Goal: Transaction & Acquisition: Purchase product/service

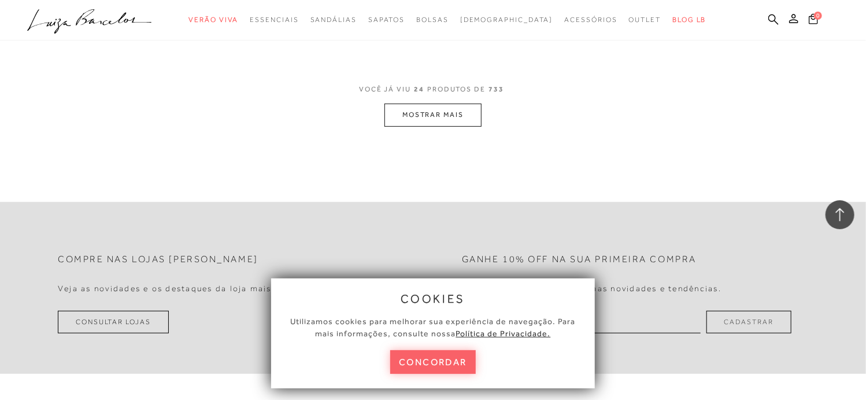
scroll to position [2429, 0]
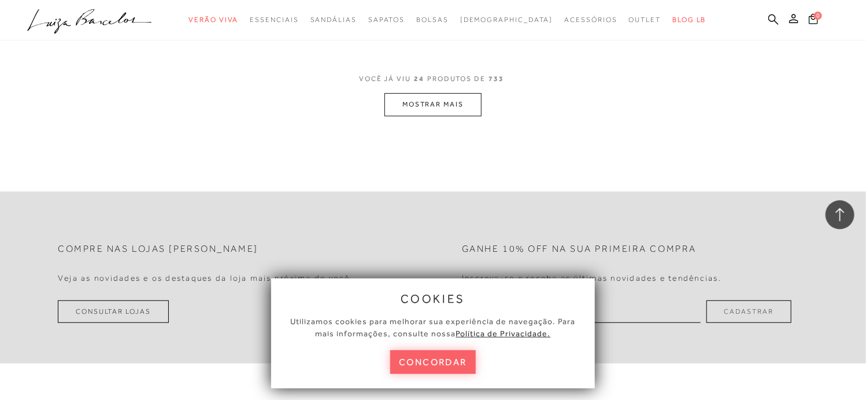
click at [430, 112] on button "MOSTRAR MAIS" at bounding box center [433, 104] width 97 height 23
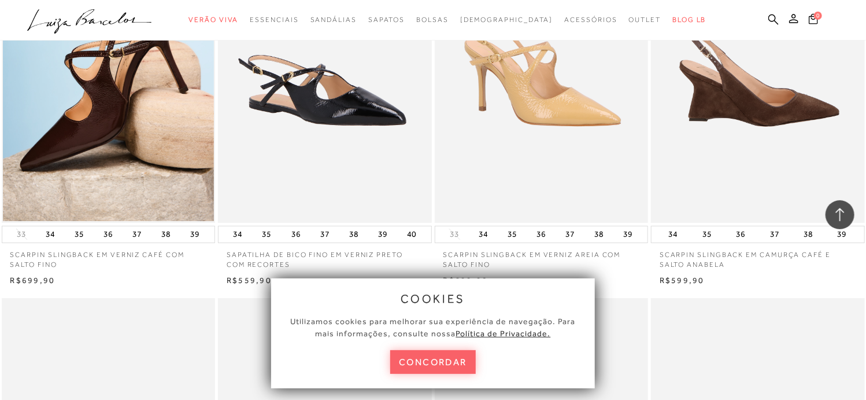
scroll to position [4338, 0]
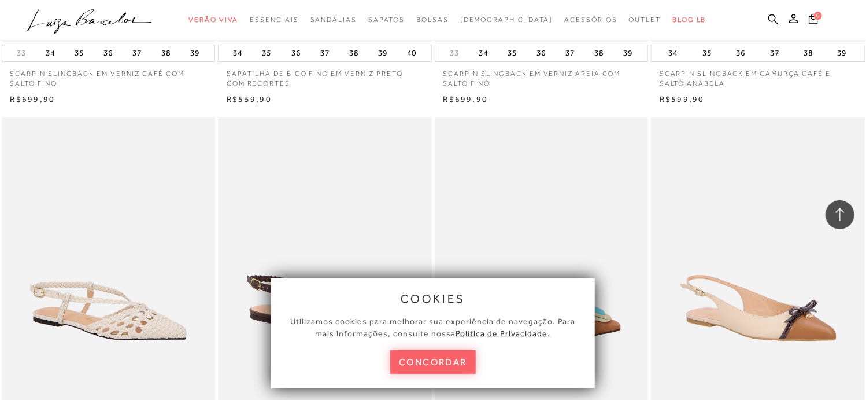
click at [619, 199] on img at bounding box center [542, 277] width 213 height 320
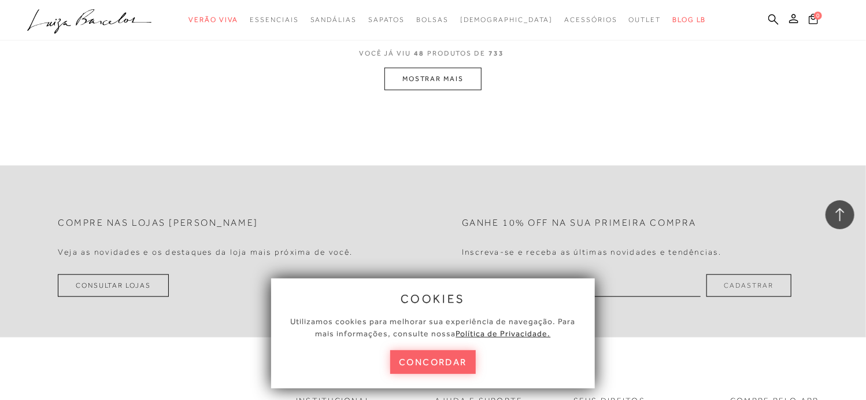
scroll to position [4858, 0]
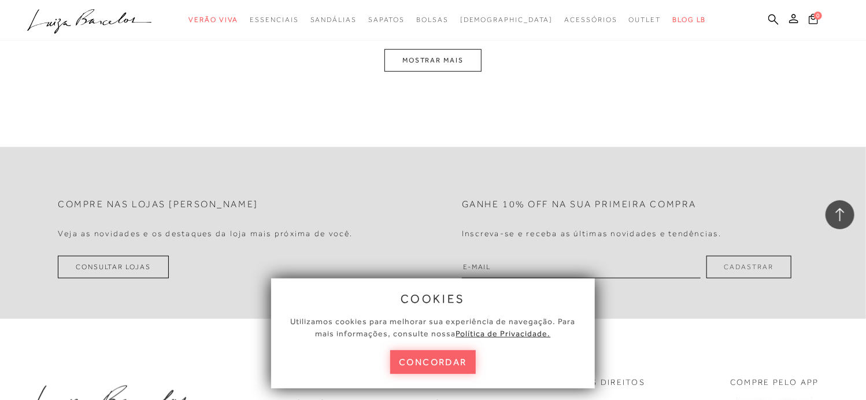
click at [425, 56] on button "MOSTRAR MAIS" at bounding box center [433, 60] width 97 height 23
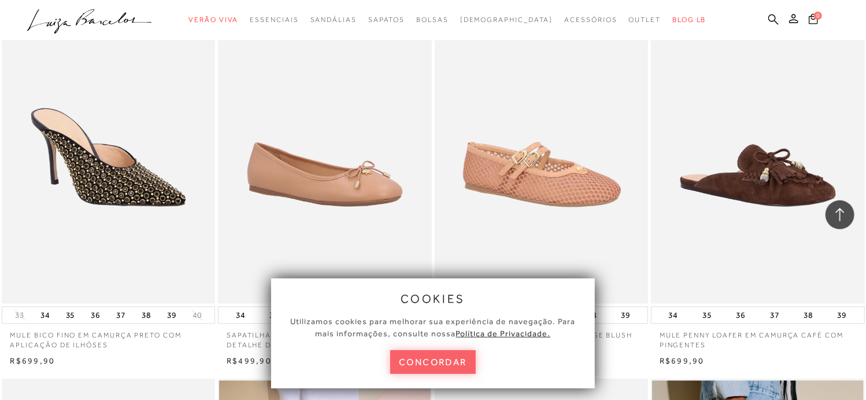
scroll to position [0, 0]
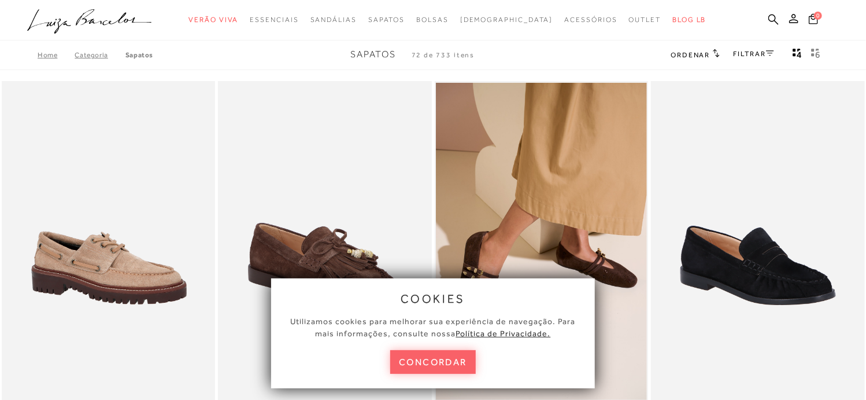
click at [743, 55] on link "FILTRAR" at bounding box center [754, 54] width 40 height 8
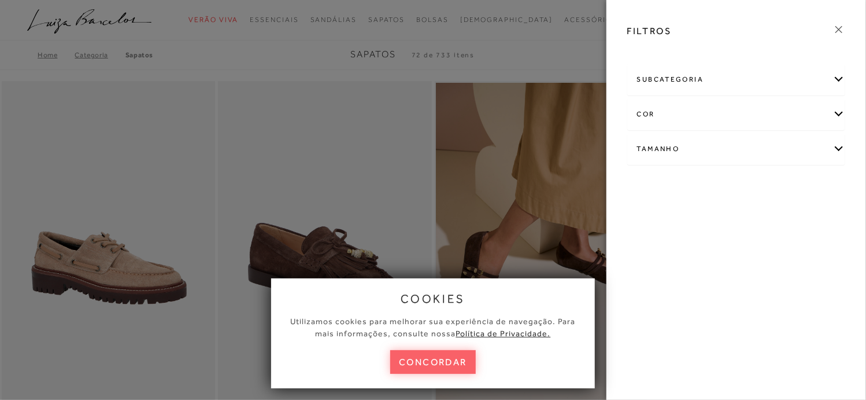
click at [681, 149] on div "Tamanho" at bounding box center [736, 149] width 217 height 31
click at [751, 184] on label "33" at bounding box center [748, 186] width 27 height 25
click at [744, 184] on input "33" at bounding box center [738, 188] width 12 height 12
checkbox input "true"
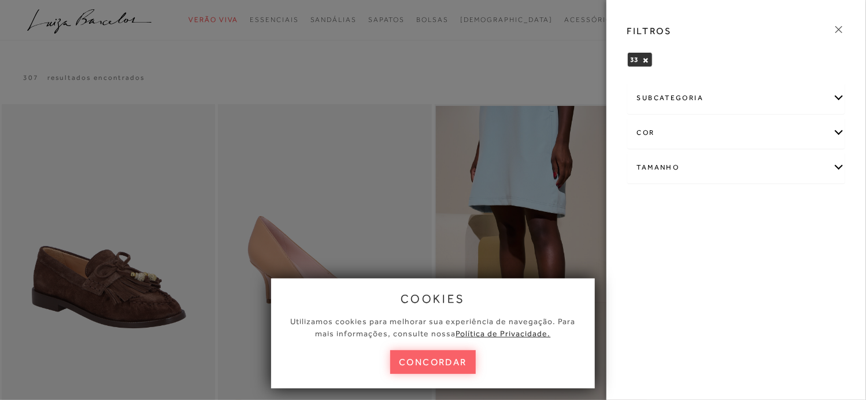
click at [842, 28] on icon at bounding box center [839, 29] width 13 height 13
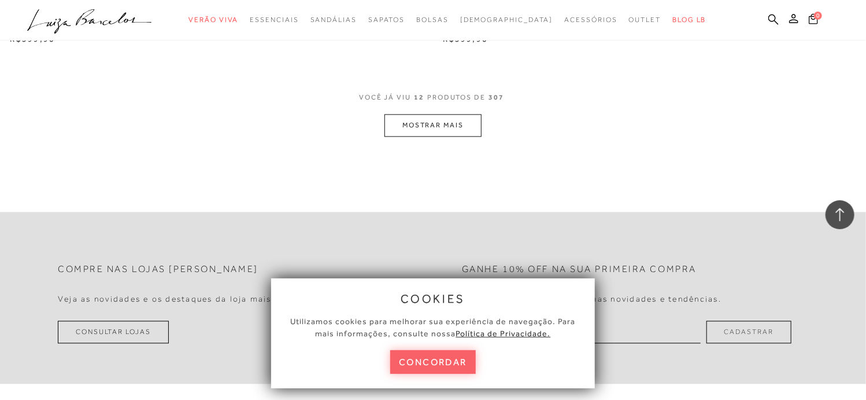
scroll to position [1272, 0]
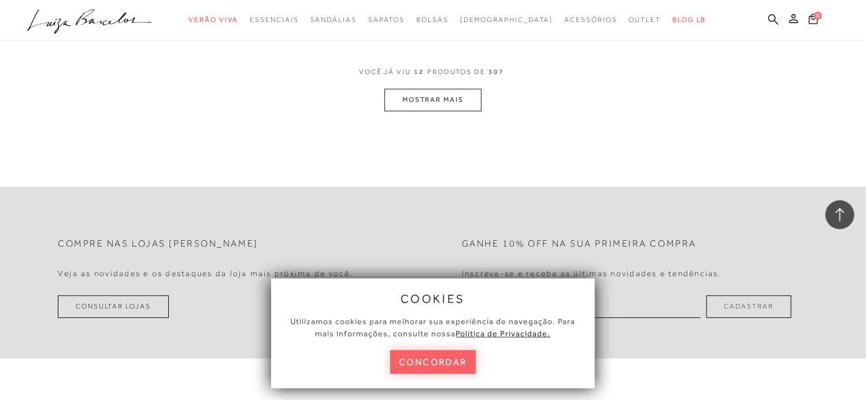
click at [433, 97] on button "MOSTRAR MAIS" at bounding box center [433, 99] width 97 height 23
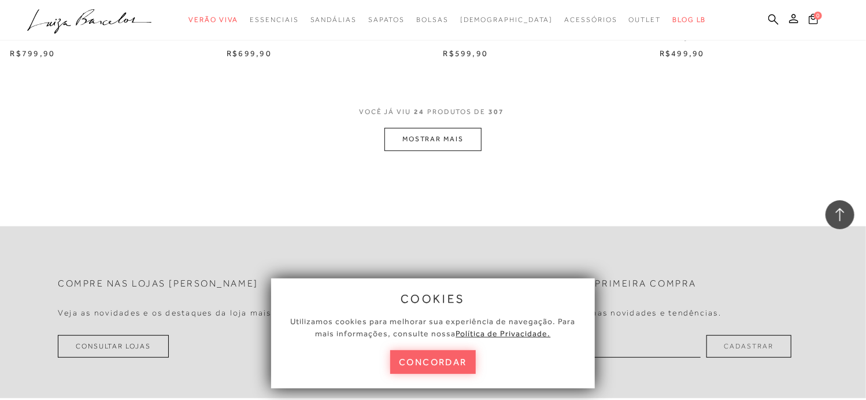
scroll to position [2429, 0]
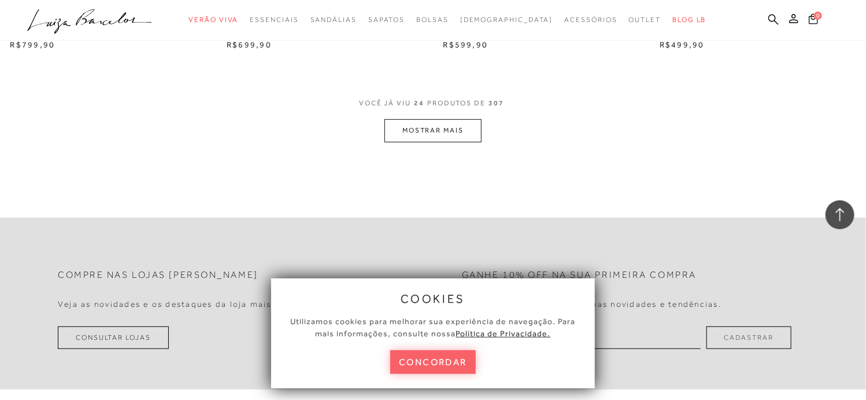
click at [444, 126] on button "MOSTRAR MAIS" at bounding box center [433, 130] width 97 height 23
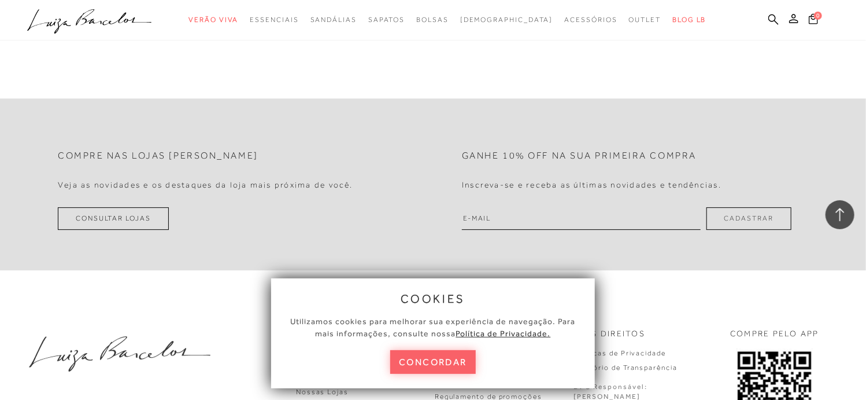
scroll to position [3759, 0]
